Goal: Task Accomplishment & Management: Manage account settings

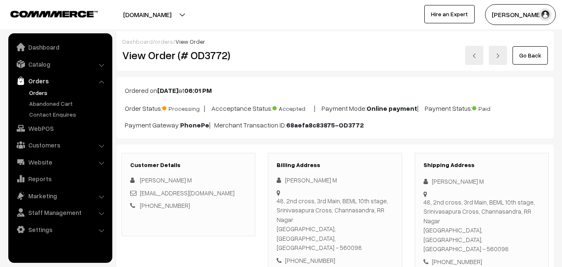
drag, startPoint x: 0, startPoint y: 0, endPoint x: 42, endPoint y: 92, distance: 101.3
click at [42, 92] on link "Orders" at bounding box center [68, 92] width 82 height 9
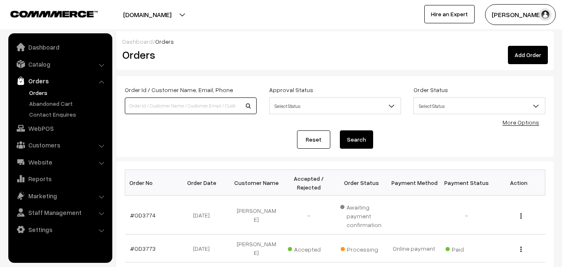
click at [163, 106] on input at bounding box center [191, 105] width 132 height 17
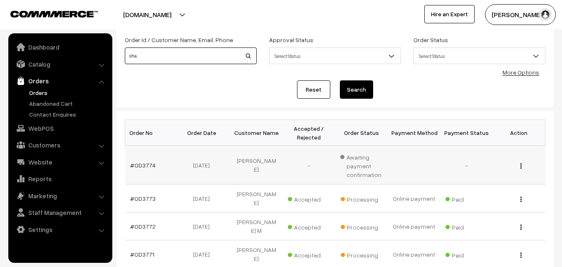
scroll to position [83, 0]
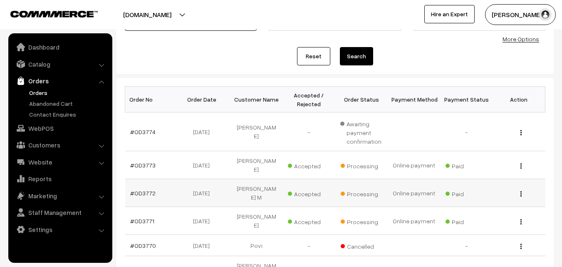
type input "sha"
click at [522, 191] on img "button" at bounding box center [521, 193] width 1 height 5
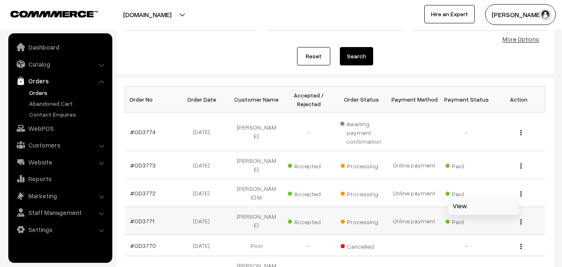
click at [493, 197] on link "View" at bounding box center [484, 206] width 71 height 18
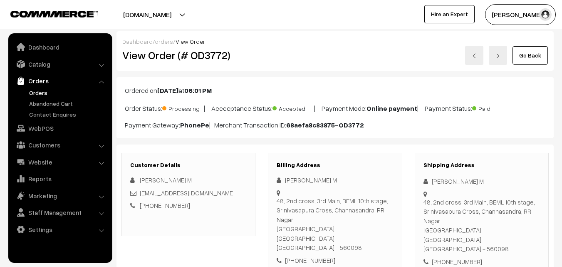
click at [521, 58] on link "Go Back" at bounding box center [530, 55] width 35 height 18
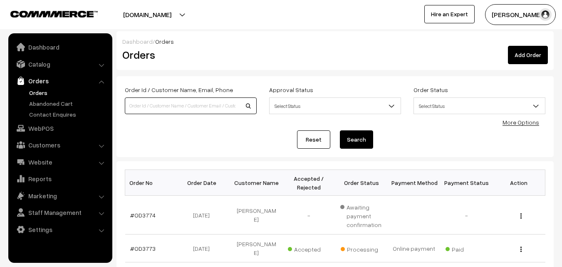
click at [171, 104] on input at bounding box center [191, 105] width 132 height 17
type input "aks"
click at [523, 249] on div "View" at bounding box center [519, 248] width 42 height 9
click at [521, 246] on img "button" at bounding box center [521, 248] width 1 height 5
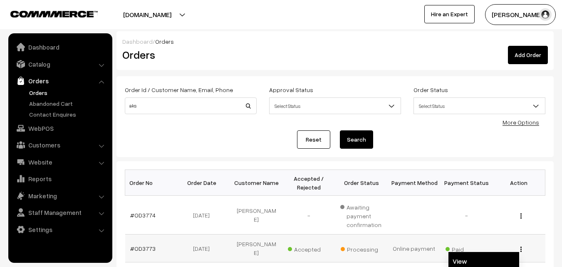
click at [486, 257] on link "View" at bounding box center [484, 261] width 71 height 18
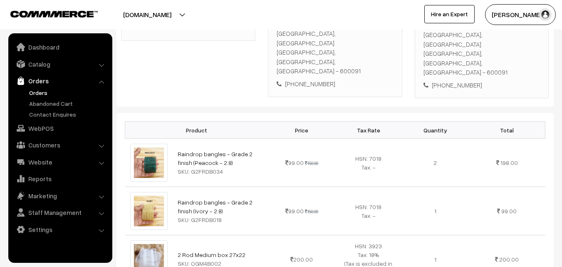
scroll to position [208, 0]
